Goal: Task Accomplishment & Management: Use online tool/utility

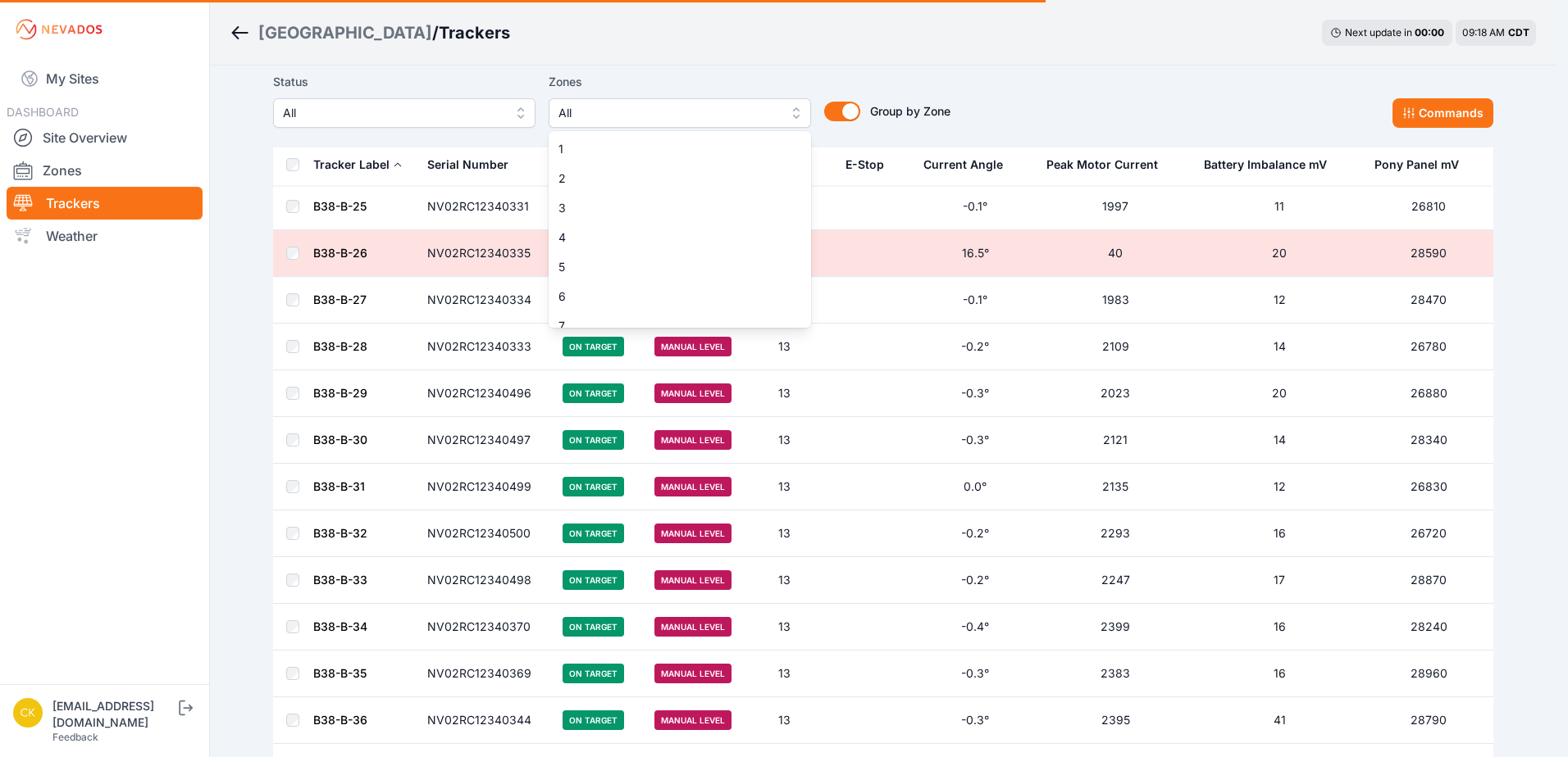
scroll to position [252, 0]
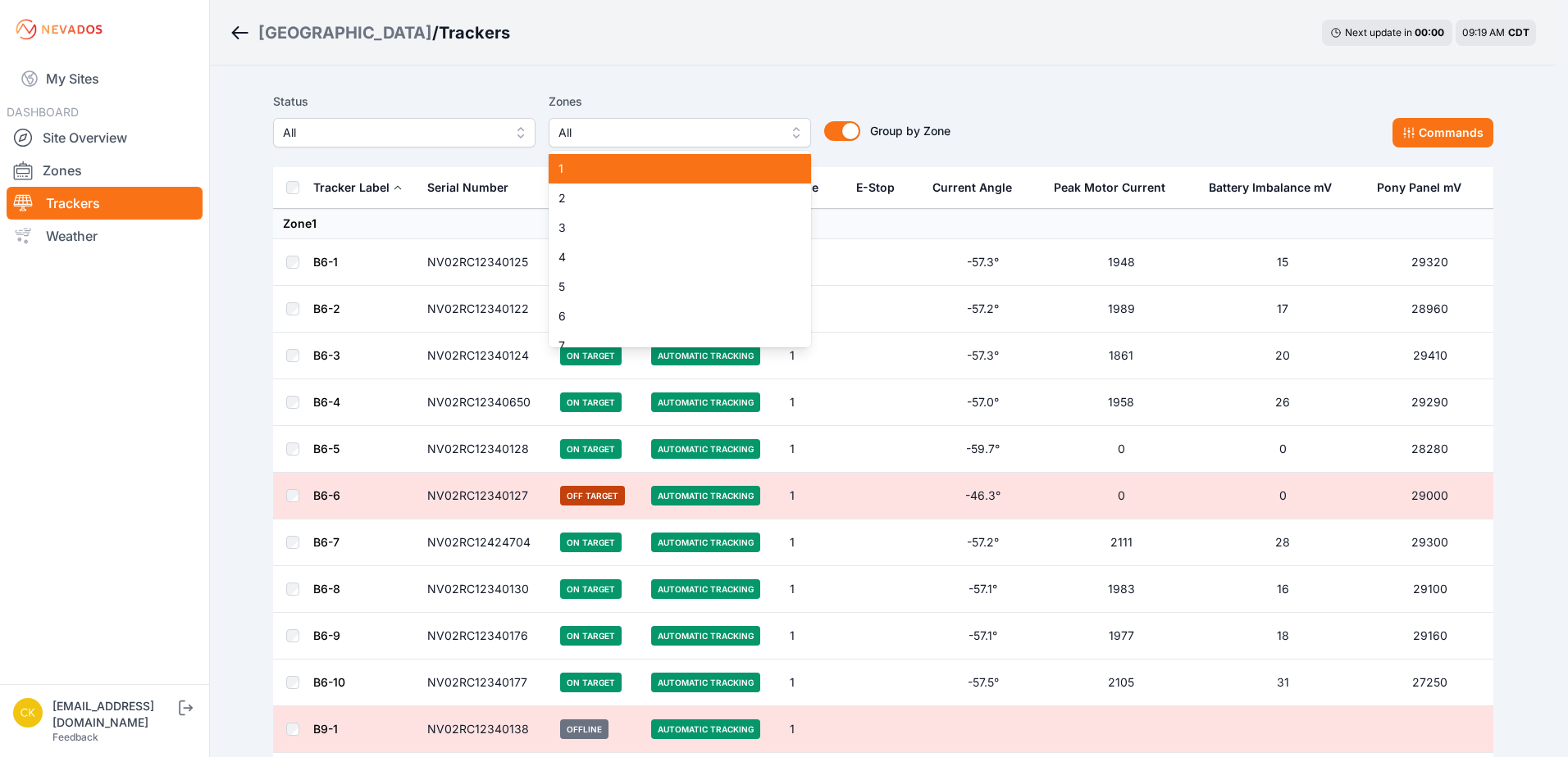
click at [669, 158] on div "1" at bounding box center [679, 169] width 262 height 30
click at [916, 94] on div "Status All Zones 1 1 2 3 4 5 6 7 8 9 10 11 12 13 14 15 Group by Zone Group by Z…" at bounding box center [611, 119] width 677 height 56
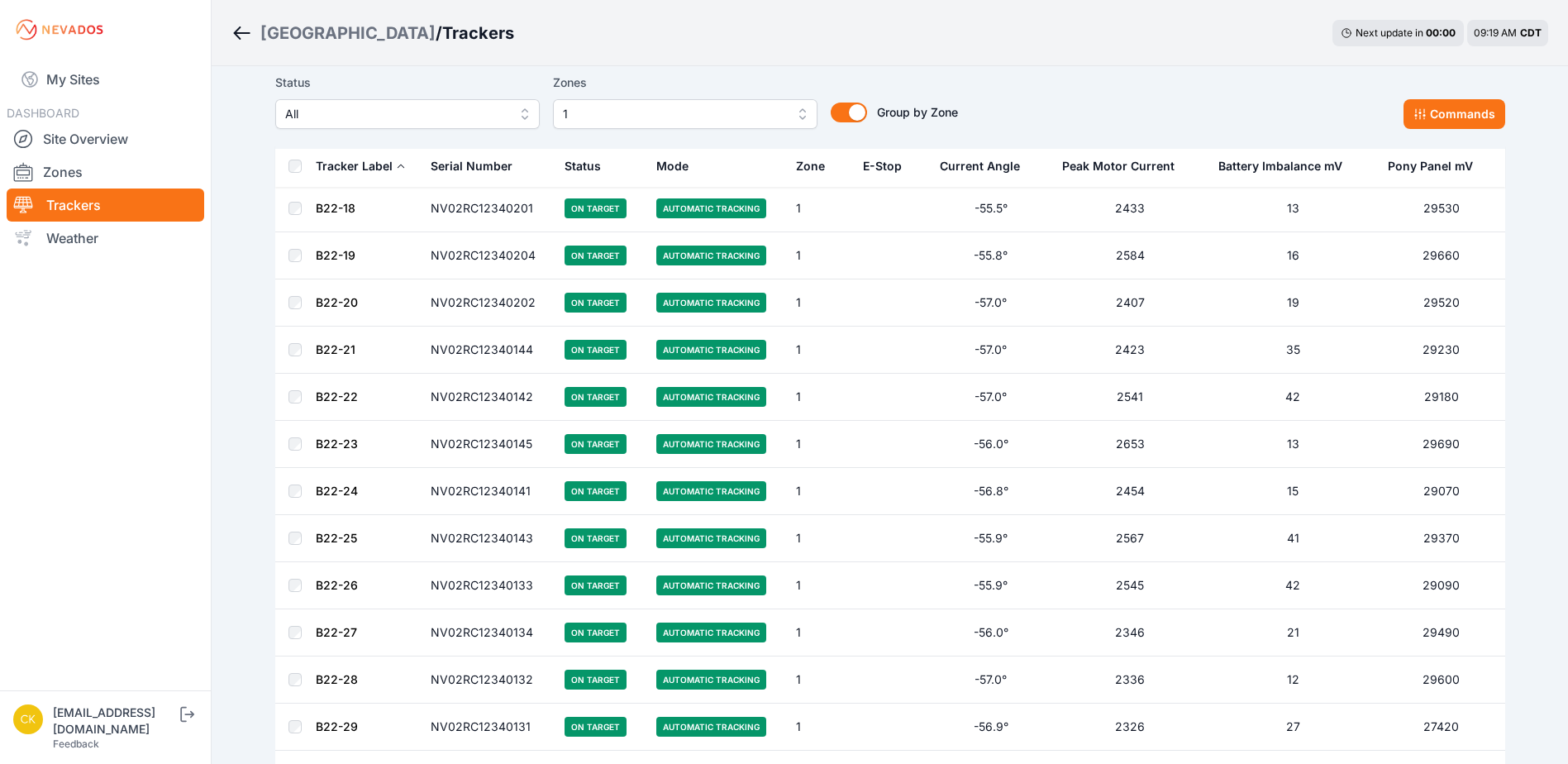
scroll to position [4074, 0]
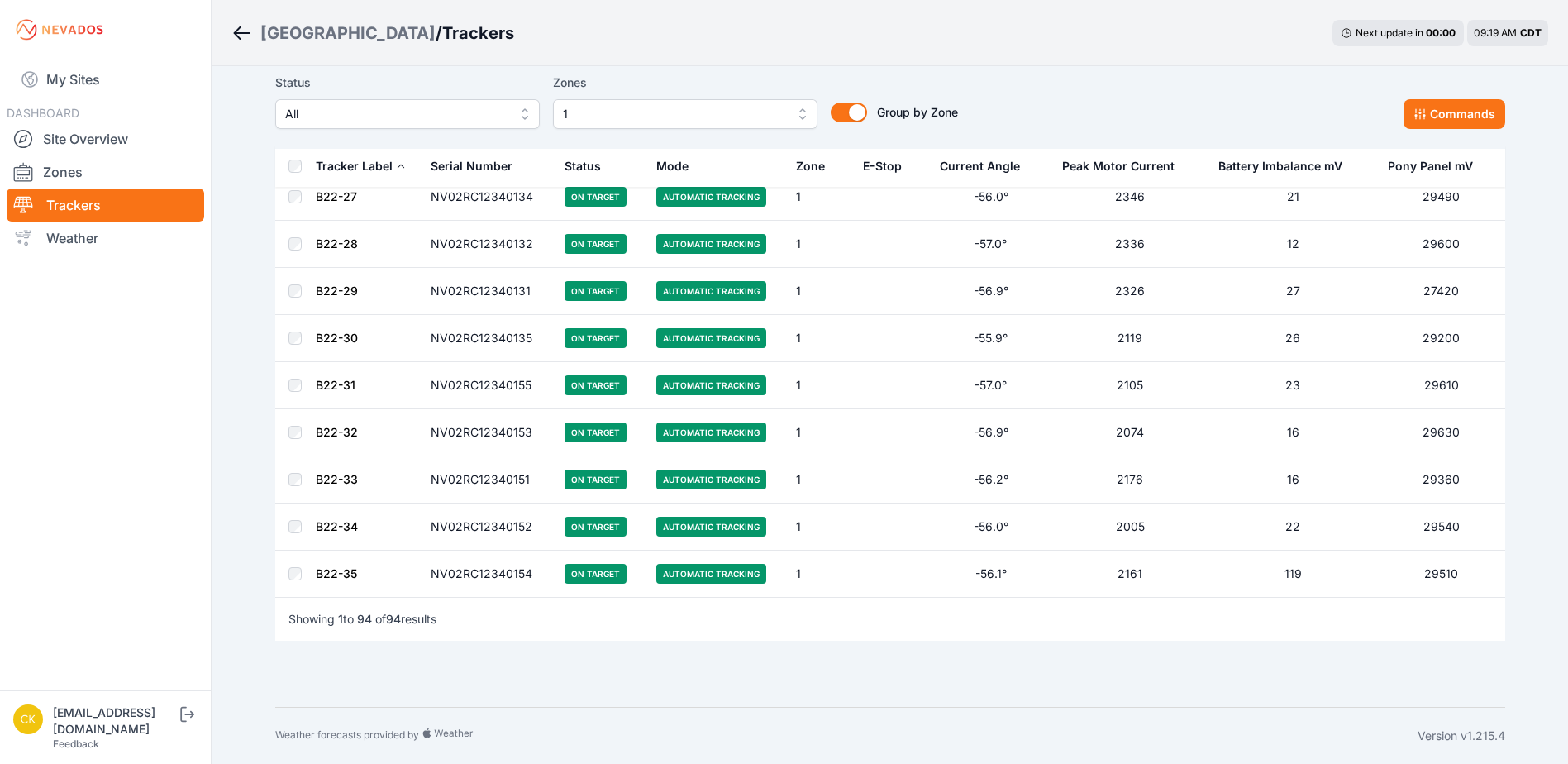
drag, startPoint x: 1445, startPoint y: 123, endPoint x: 1444, endPoint y: 137, distance: 14.0
click at [1445, 122] on button "Commands" at bounding box center [1455, 114] width 102 height 30
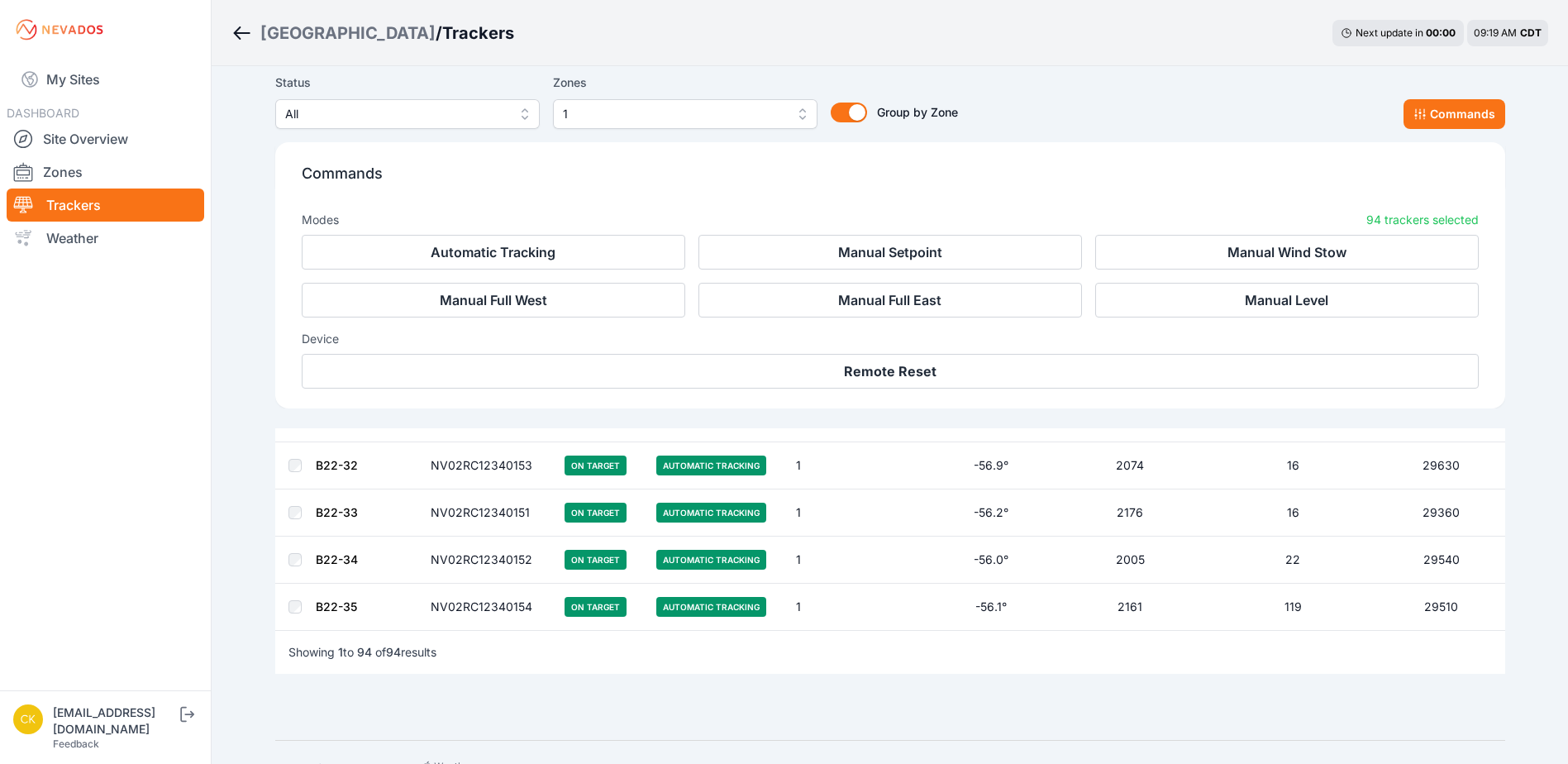
scroll to position [4354, 0]
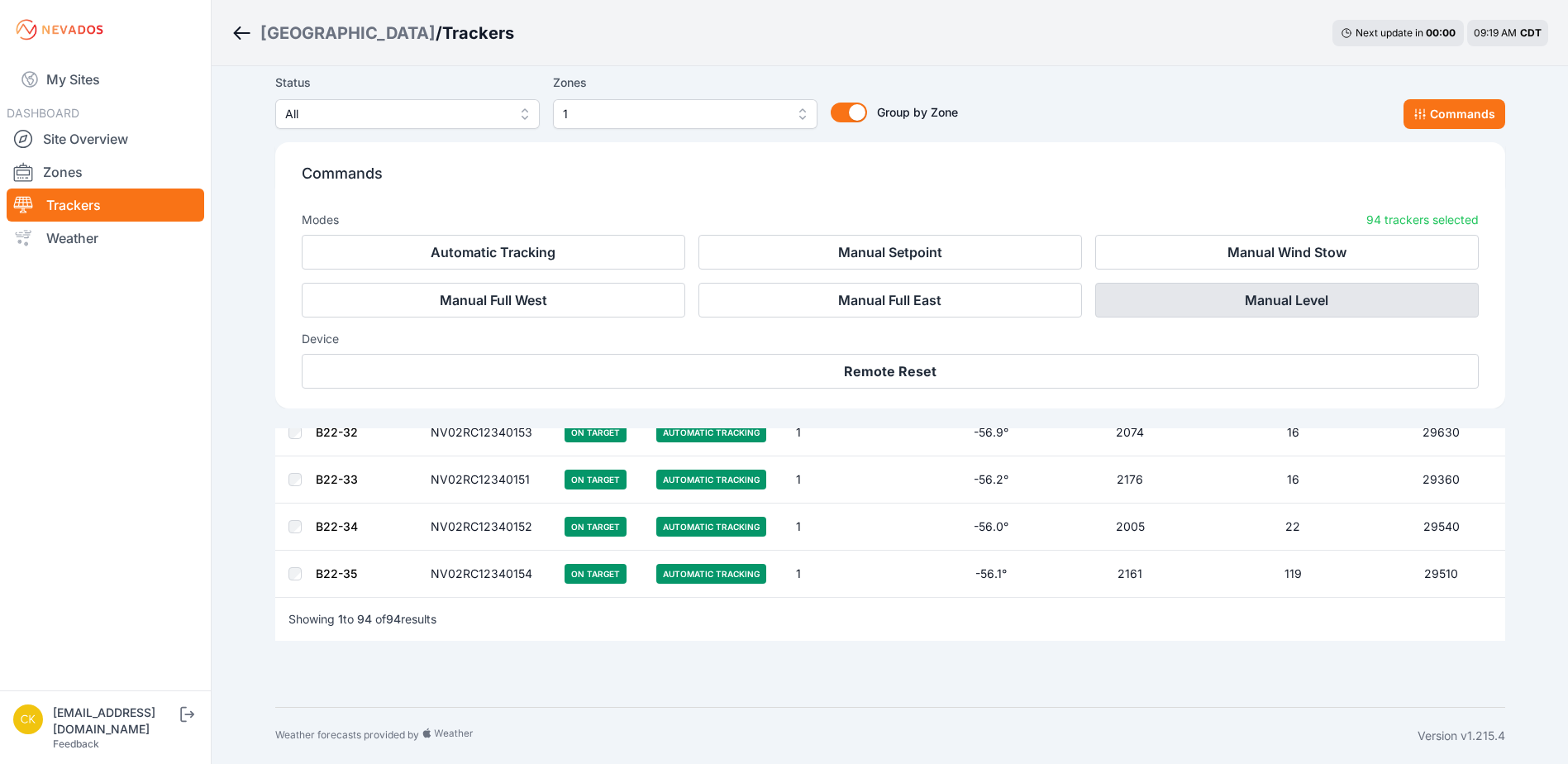
click at [1337, 294] on button "Manual Level" at bounding box center [1286, 300] width 383 height 35
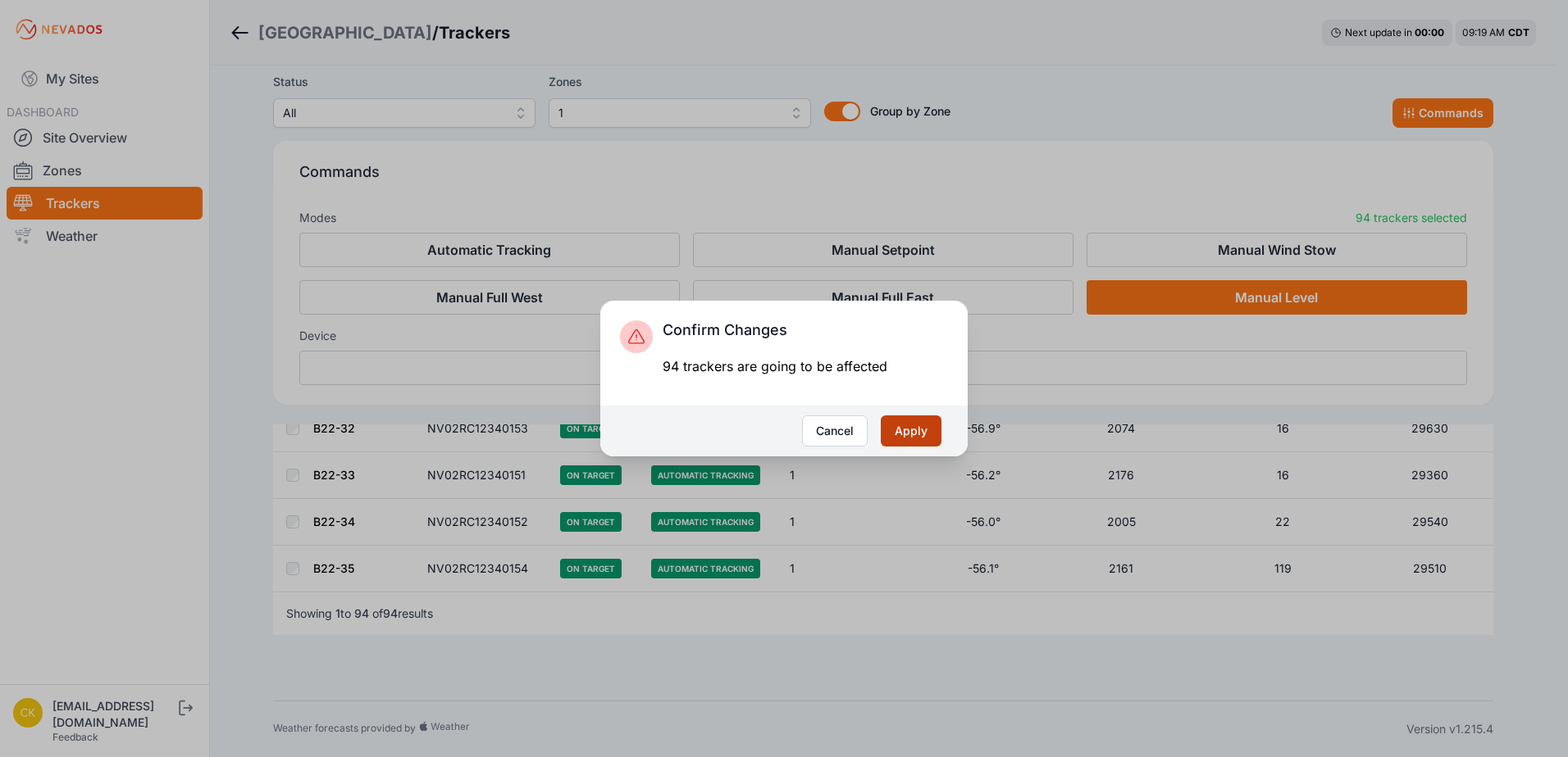
click at [900, 428] on button "Apply" at bounding box center [911, 430] width 61 height 31
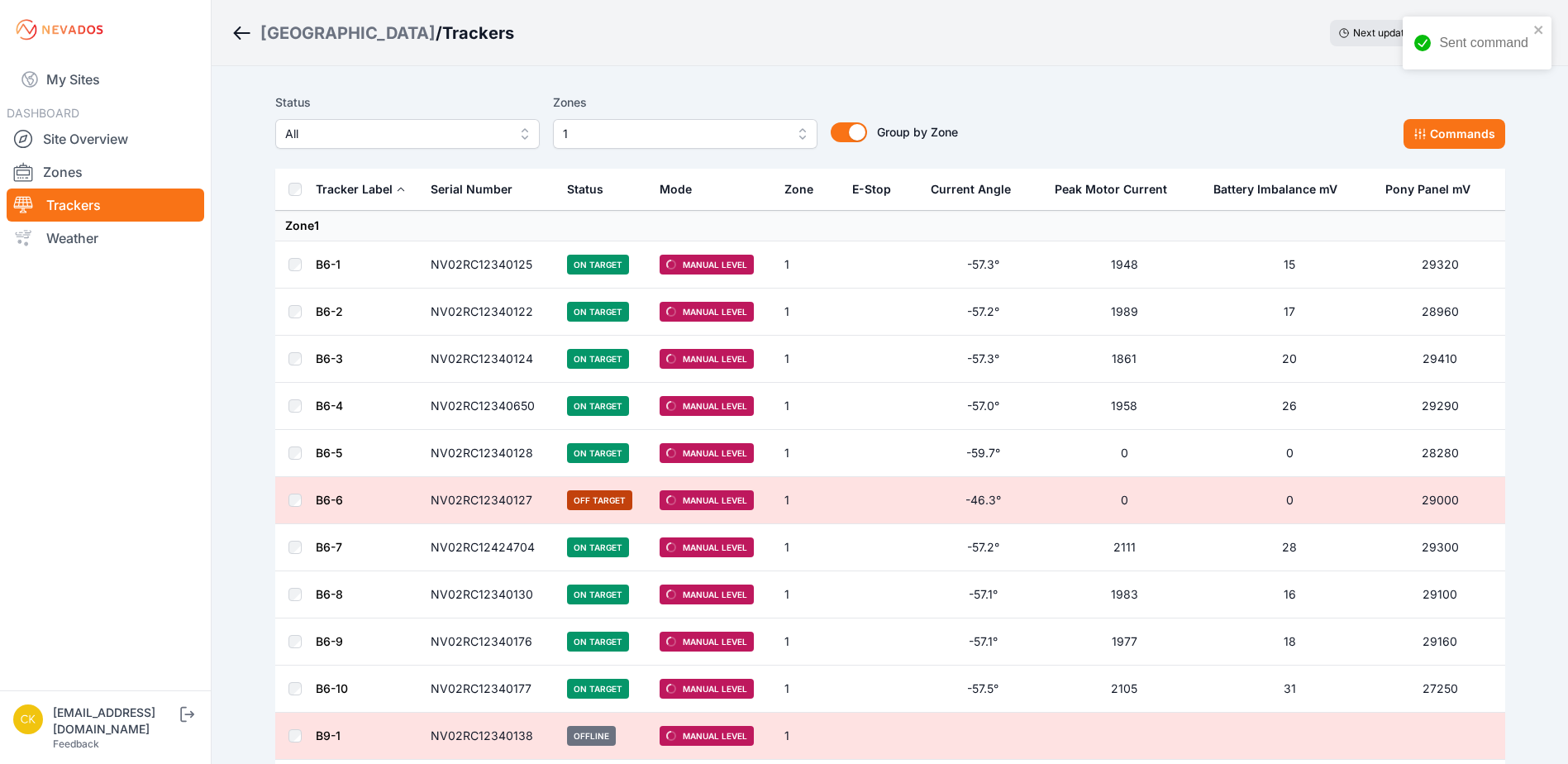
click at [685, 138] on span "1" at bounding box center [673, 134] width 221 height 20
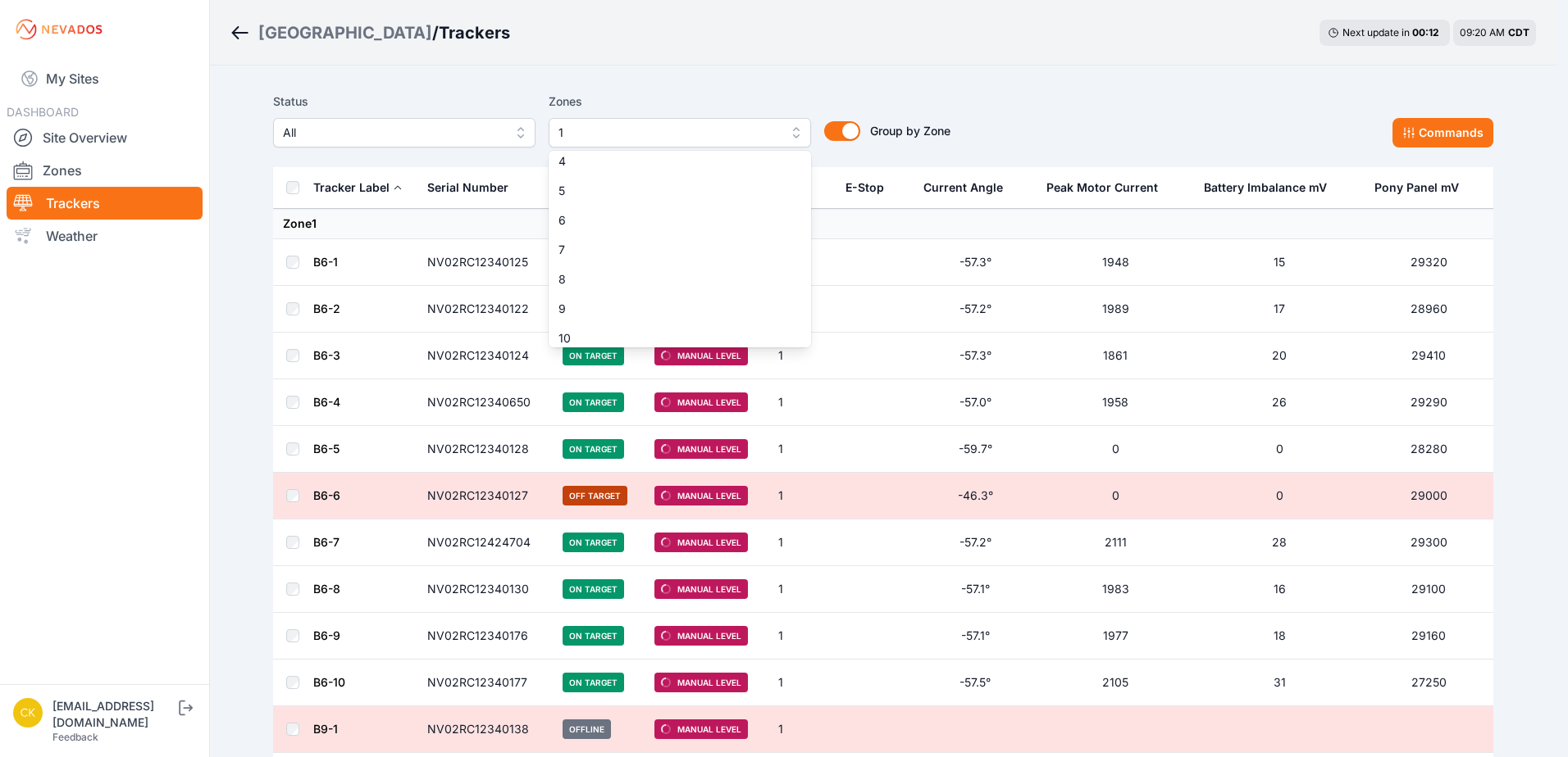
scroll to position [252, 0]
click at [645, 262] on span "13" at bounding box center [670, 271] width 223 height 17
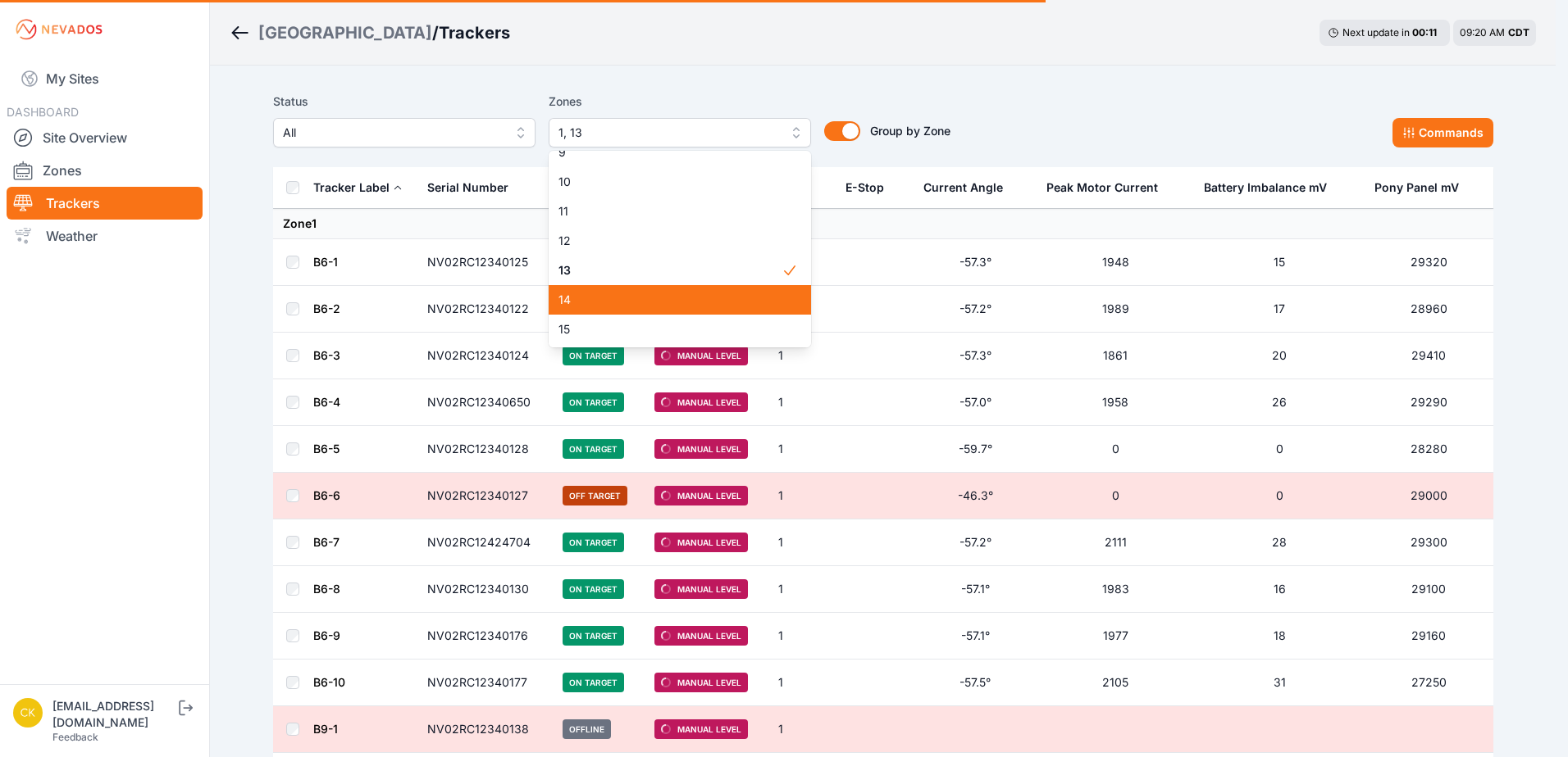
click at [646, 289] on div "14" at bounding box center [679, 301] width 262 height 30
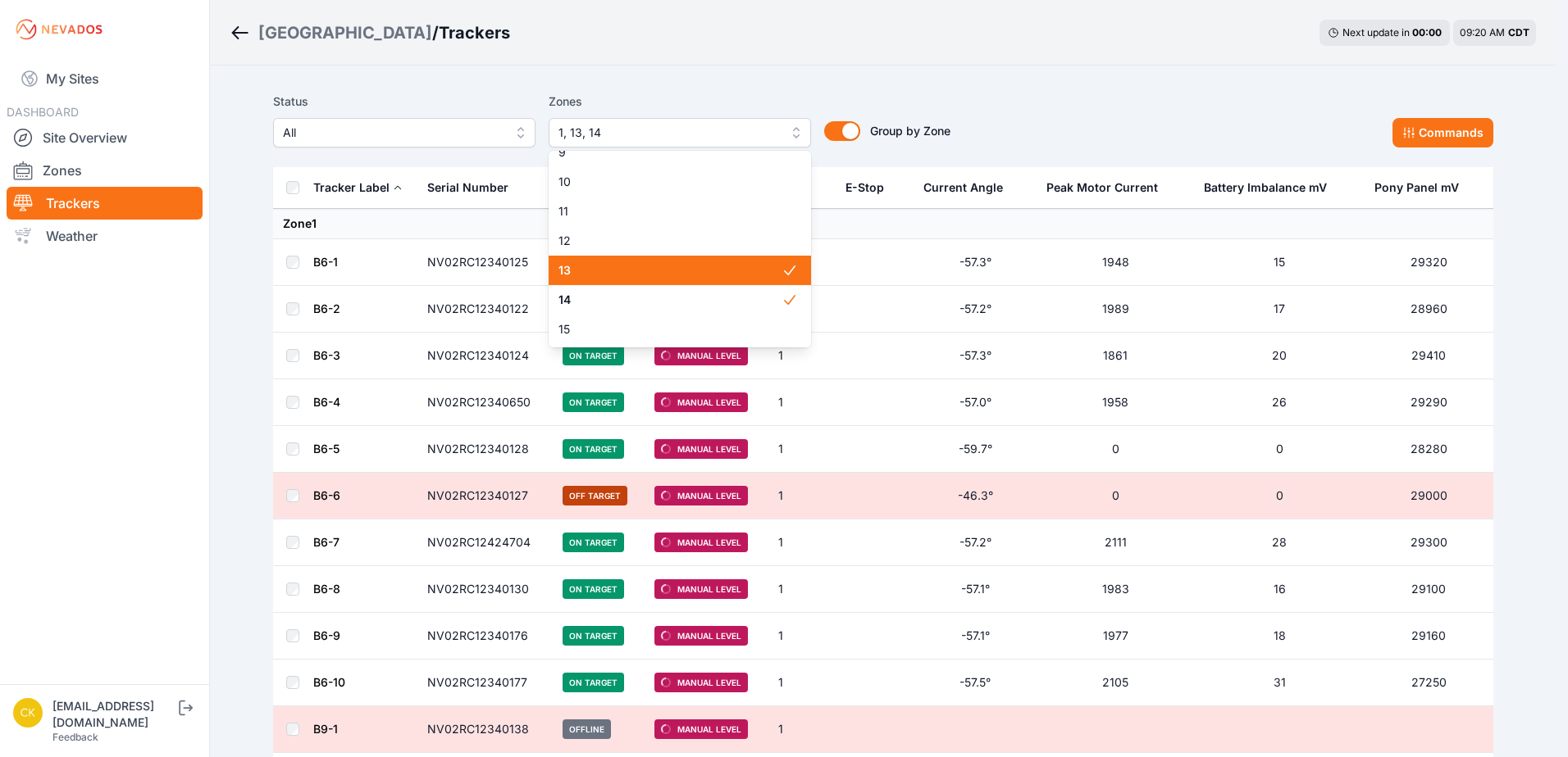
click at [624, 272] on span "13" at bounding box center [670, 271] width 223 height 17
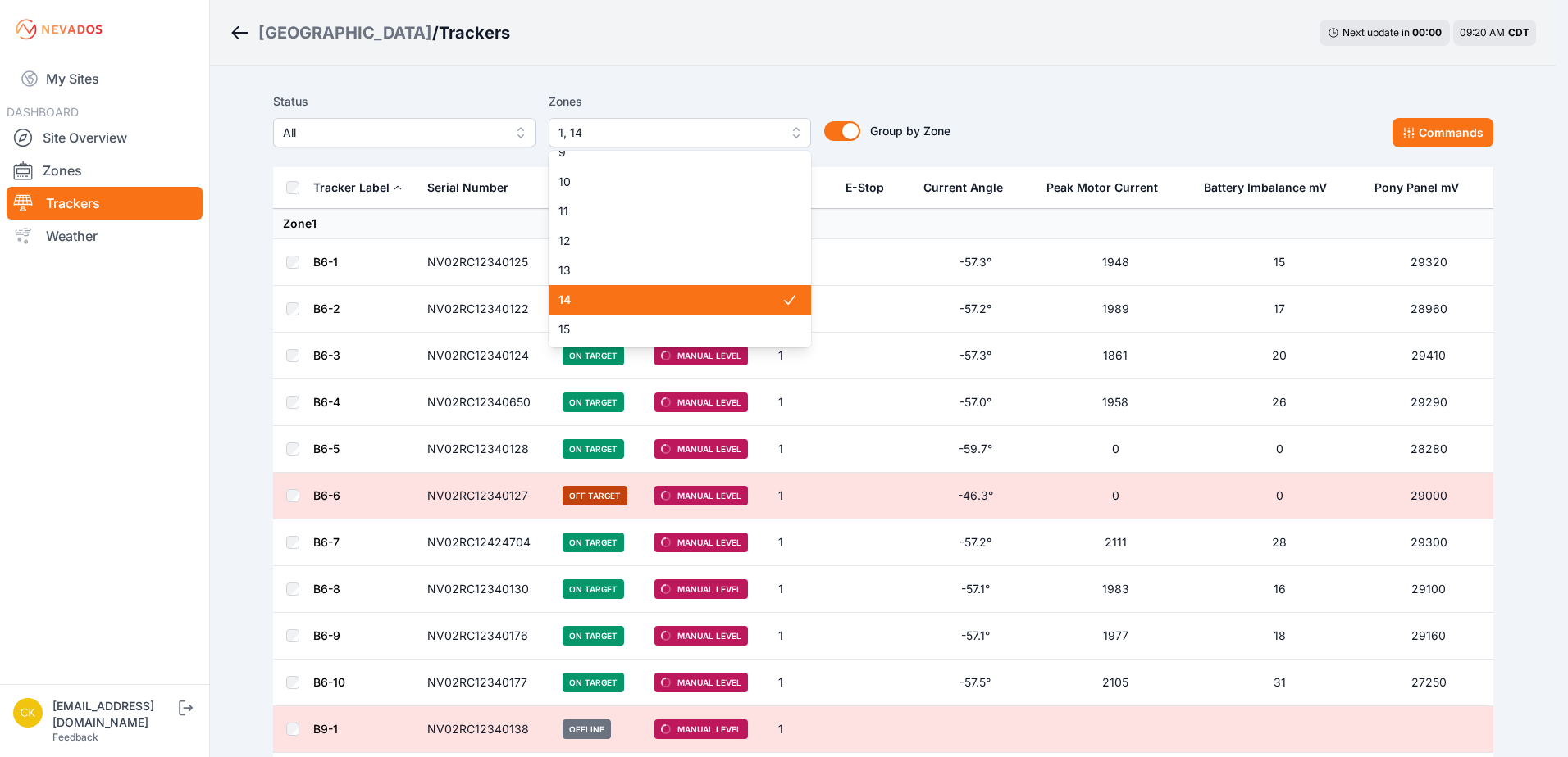
click at [635, 300] on span "14" at bounding box center [670, 301] width 223 height 17
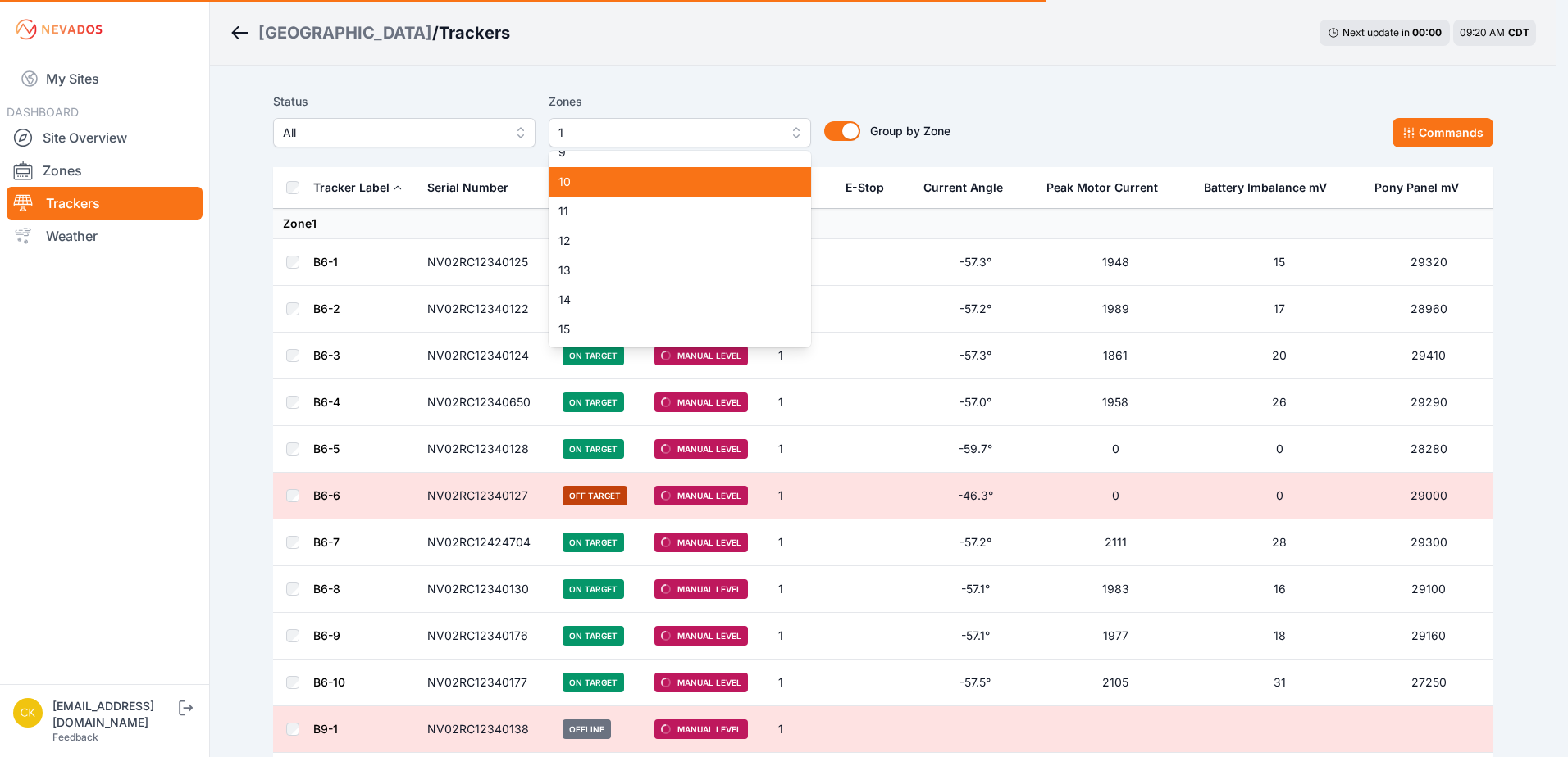
click at [612, 185] on span "10" at bounding box center [670, 182] width 223 height 17
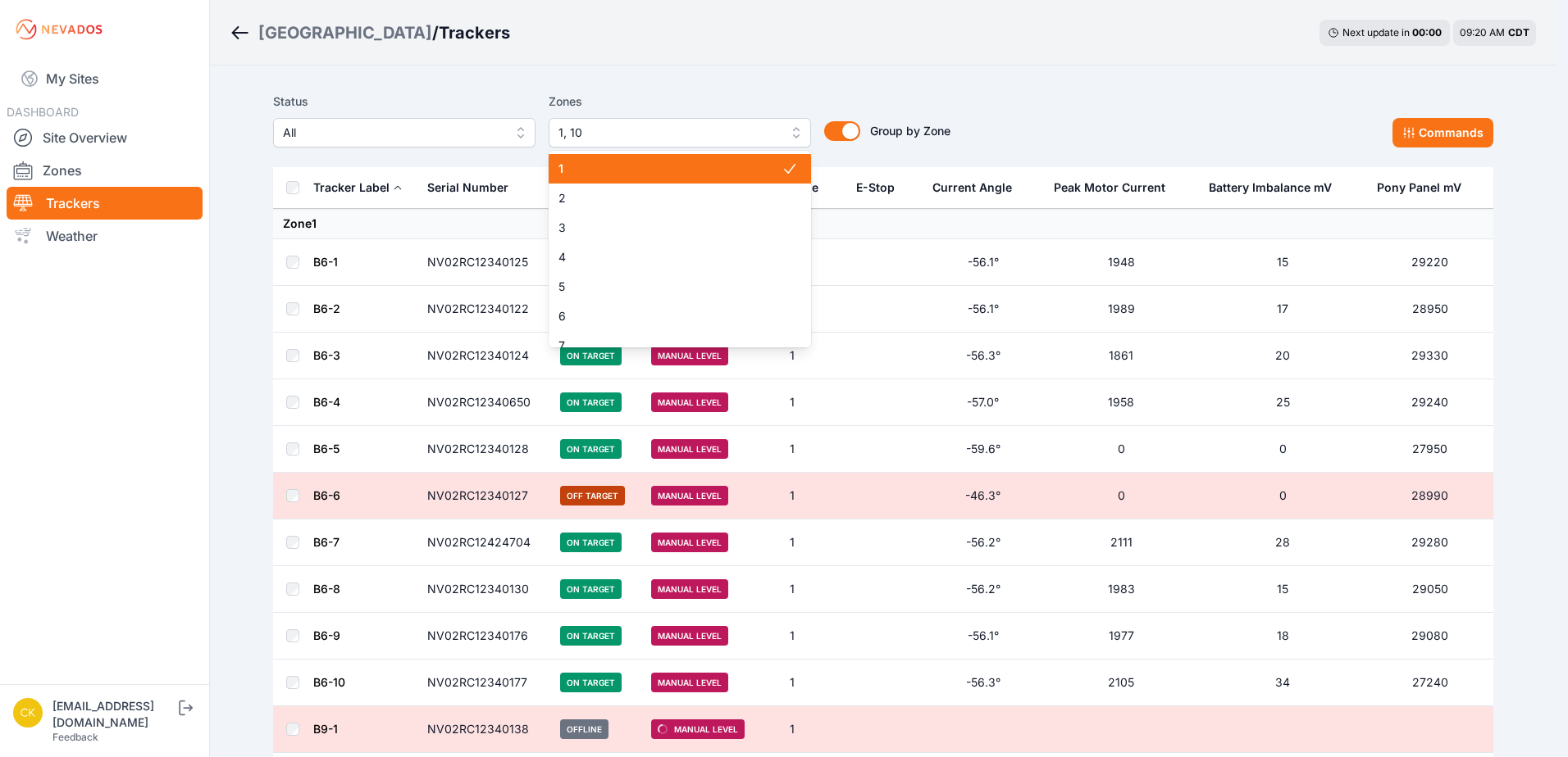
click at [645, 164] on span "1" at bounding box center [670, 169] width 223 height 17
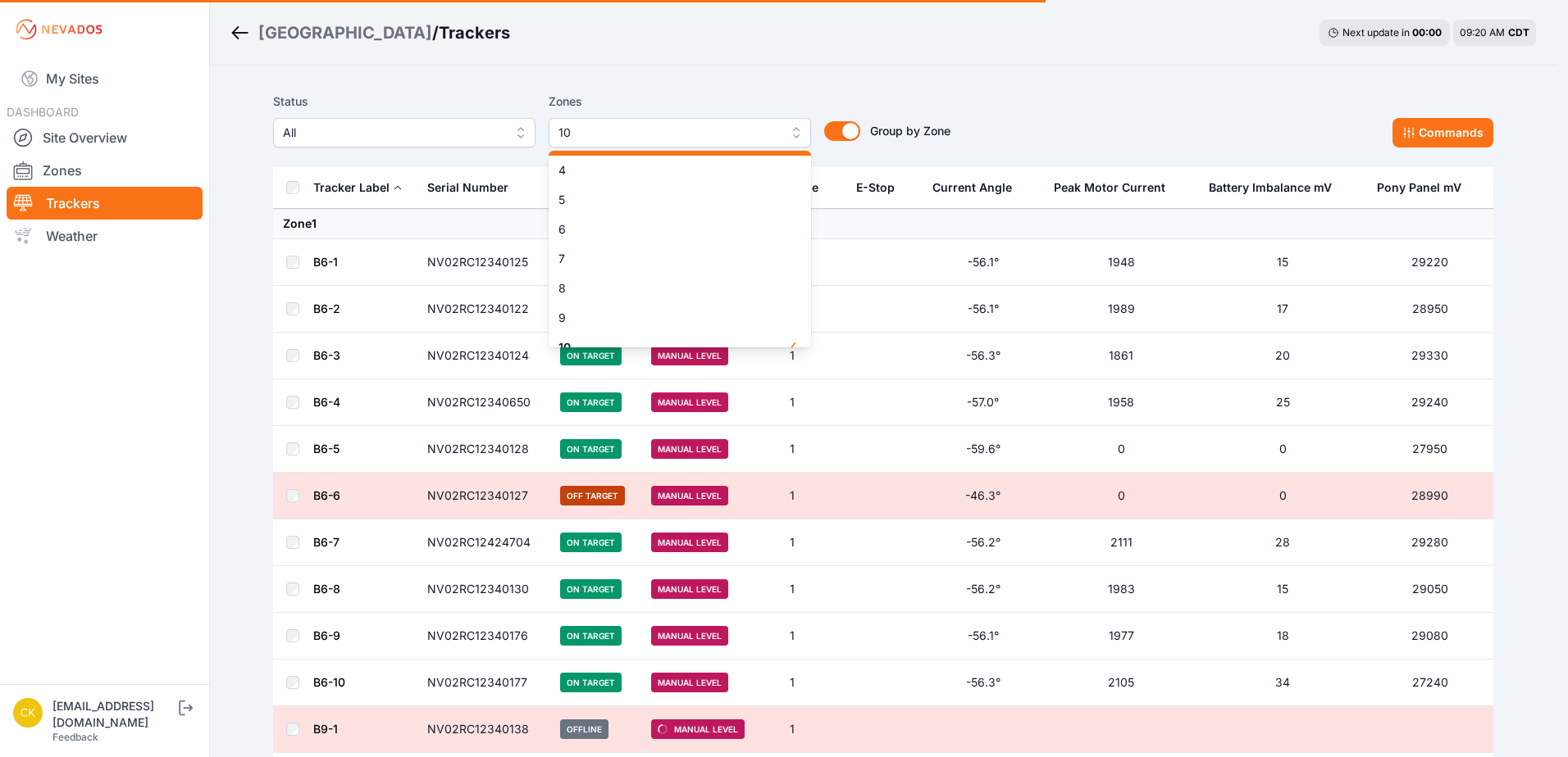
scroll to position [252, 0]
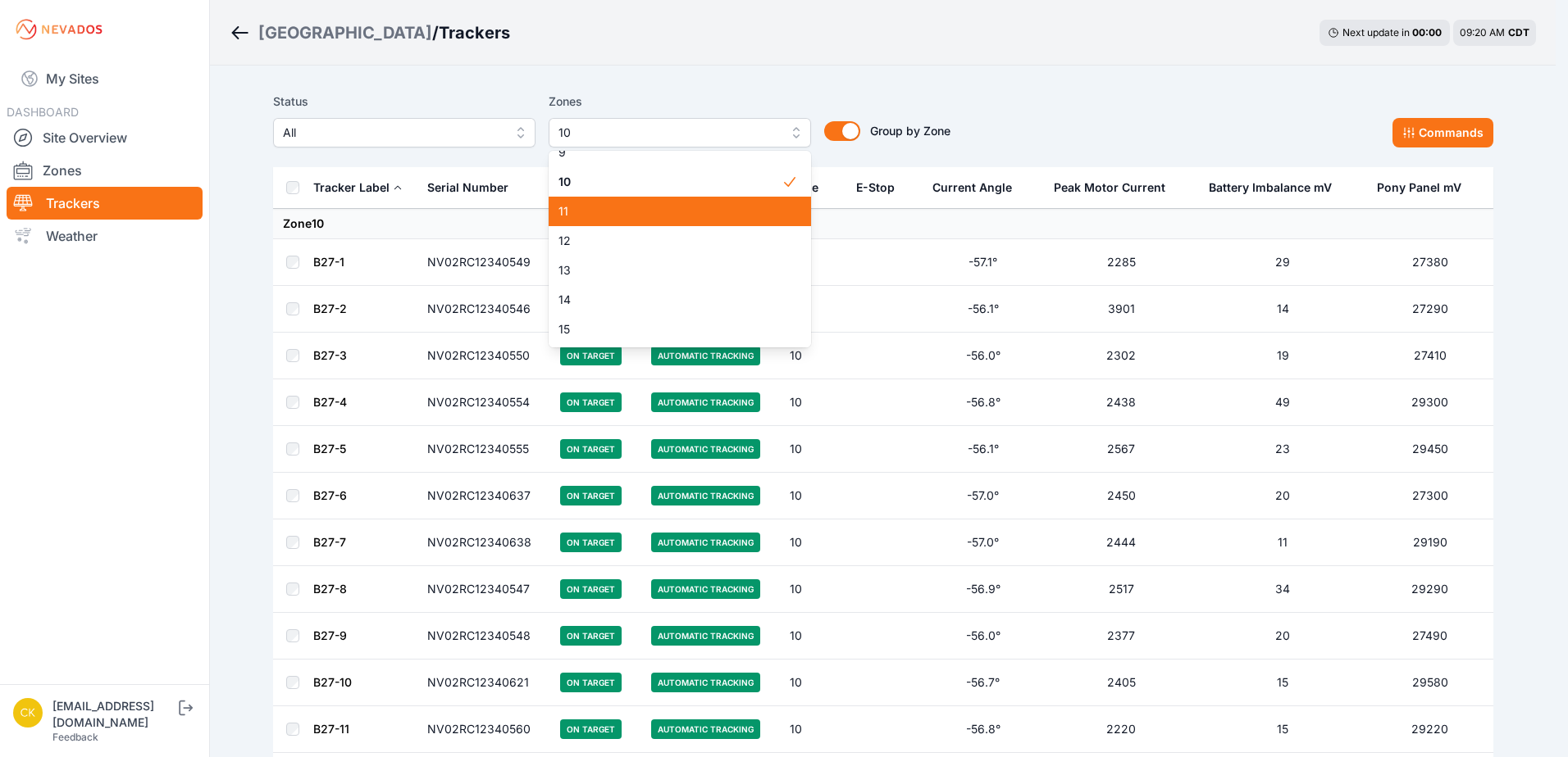
click at [660, 218] on span "11" at bounding box center [670, 212] width 223 height 17
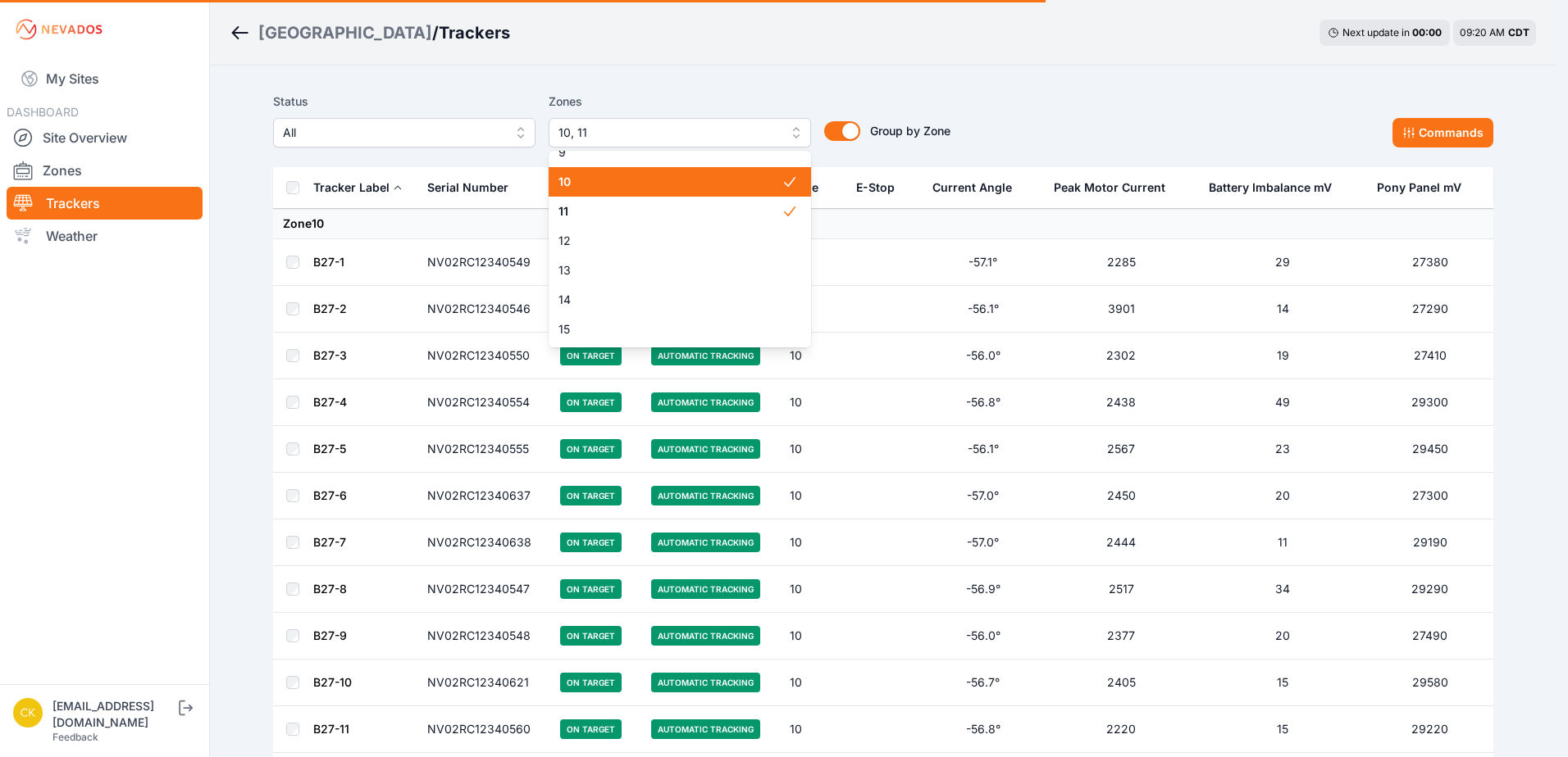
click at [659, 183] on span "10" at bounding box center [670, 182] width 223 height 17
